Goal: Transaction & Acquisition: Purchase product/service

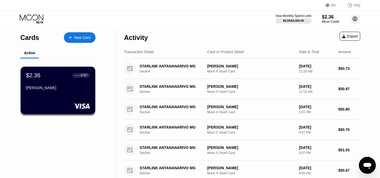
click at [354, 20] on icon at bounding box center [355, 19] width 4 height 4
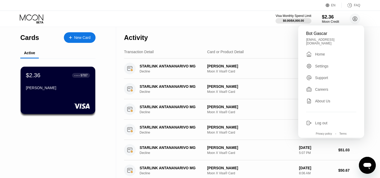
click at [317, 52] on div "Home" at bounding box center [320, 54] width 10 height 4
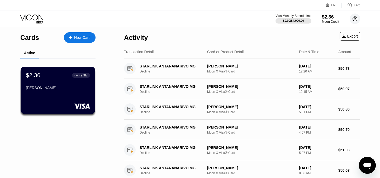
click at [355, 23] on circle at bounding box center [355, 18] width 11 height 11
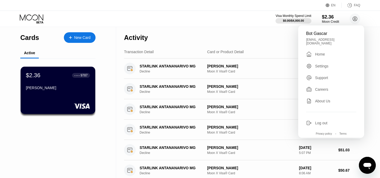
click at [317, 53] on div "Home" at bounding box center [320, 54] width 10 height 4
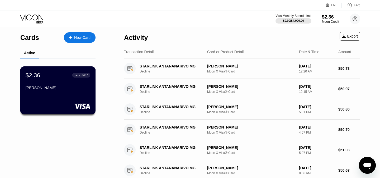
click at [70, 92] on div "Rariny Sitrakiniaina" at bounding box center [58, 89] width 65 height 6
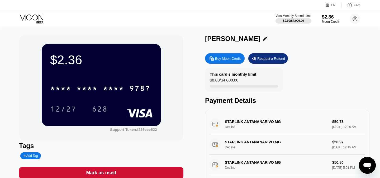
click at [231, 57] on div "Buy Moon Credit" at bounding box center [228, 58] width 26 height 4
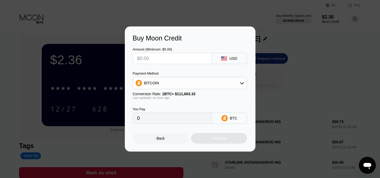
click at [231, 81] on div "BITCOIN" at bounding box center [190, 83] width 114 height 11
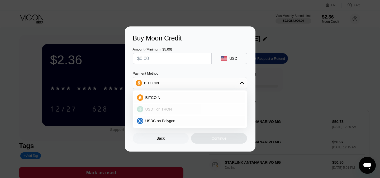
click at [179, 106] on div "USDT on TRON" at bounding box center [189, 109] width 111 height 11
type input "0.00"
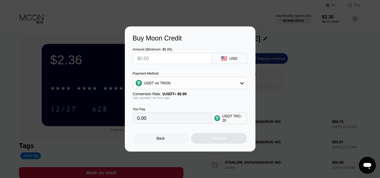
click at [154, 59] on input "text" at bounding box center [172, 58] width 70 height 11
type input "$5"
type input "5.05"
type input "$50"
type input "50.51"
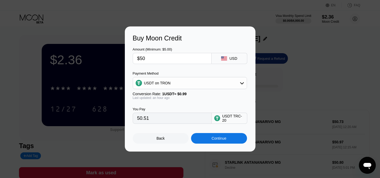
type input "$50"
click at [196, 97] on div "Last updated: an hour ago" at bounding box center [190, 98] width 114 height 4
click at [201, 83] on div "USDT on TRON" at bounding box center [190, 83] width 114 height 11
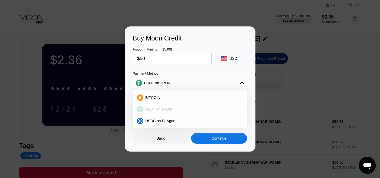
click at [182, 109] on div "USDT on TRON" at bounding box center [193, 109] width 100 height 4
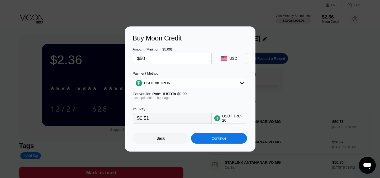
click at [220, 140] on div "Continue" at bounding box center [219, 138] width 15 height 4
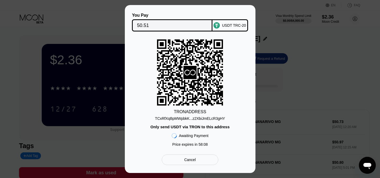
click at [201, 119] on div "TCxRfXqBpMWpbkK...z2XbiJmELcR3gHY" at bounding box center [190, 118] width 70 height 4
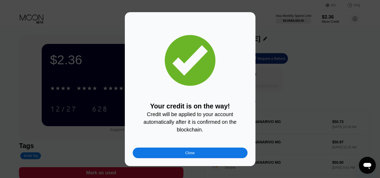
click at [196, 151] on div "Close" at bounding box center [190, 152] width 115 height 11
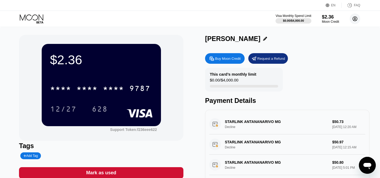
click at [355, 21] on circle at bounding box center [355, 18] width 11 height 11
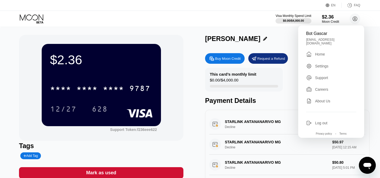
click at [322, 64] on div "Settings" at bounding box center [321, 66] width 13 height 4
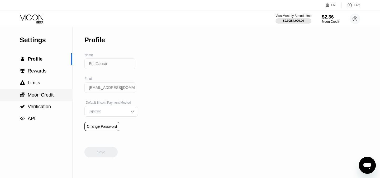
click at [41, 98] on div " Moon Credit" at bounding box center [36, 95] width 72 height 12
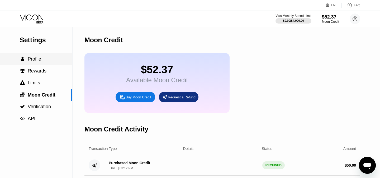
click at [44, 57] on div " Profile" at bounding box center [36, 59] width 72 height 6
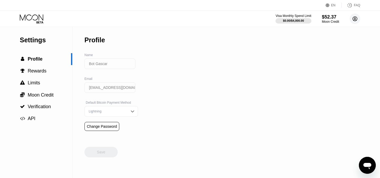
click at [356, 20] on icon at bounding box center [355, 18] width 3 height 3
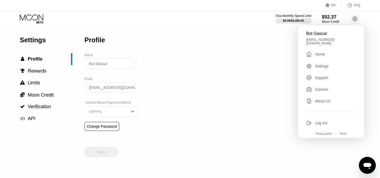
click at [324, 51] on div " Home" at bounding box center [332, 54] width 50 height 6
